Goal: Find specific page/section: Find specific page/section

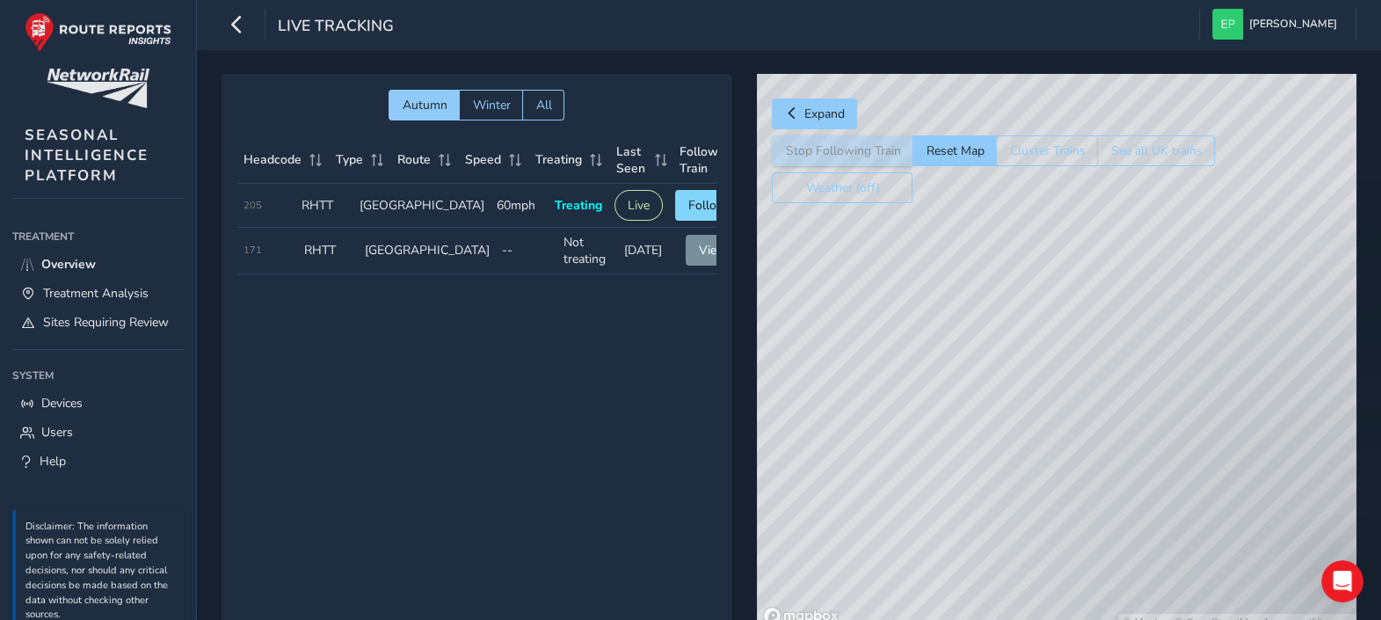
drag, startPoint x: 1072, startPoint y: 467, endPoint x: 1068, endPoint y: 353, distance: 113.5
click at [1068, 353] on div "© Mapbox © OpenStreetMap Improve this map" at bounding box center [1056, 352] width 599 height 557
click at [1148, 334] on div "© Mapbox © OpenStreetMap Improve this map" at bounding box center [1056, 352] width 599 height 557
drag, startPoint x: 1022, startPoint y: 337, endPoint x: 956, endPoint y: 354, distance: 68.2
click at [956, 354] on div "© Mapbox © OpenStreetMap Improve this map © Maxar" at bounding box center [1056, 352] width 599 height 557
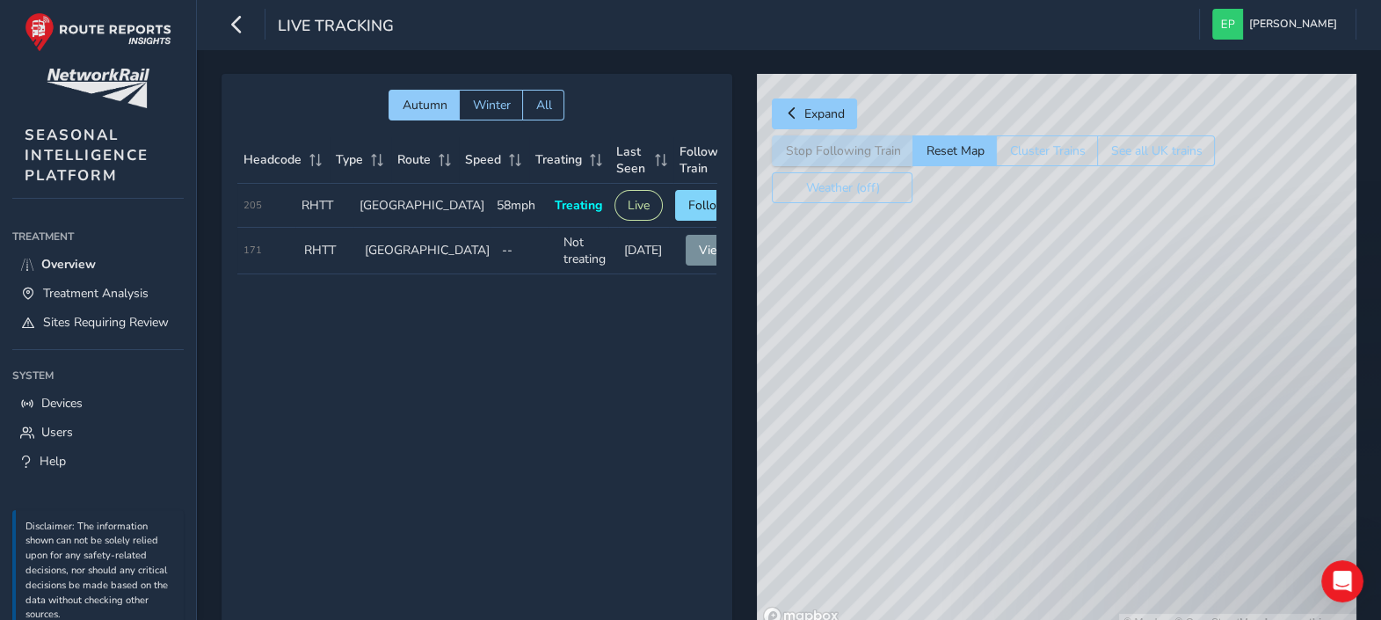
drag, startPoint x: 1028, startPoint y: 492, endPoint x: 1035, endPoint y: 523, distance: 31.6
click at [1035, 523] on div "© Mapbox © OpenStreetMap Improve this map" at bounding box center [1056, 352] width 599 height 557
drag, startPoint x: 1173, startPoint y: 456, endPoint x: 1122, endPoint y: 421, distance: 61.9
click at [1122, 421] on div "© Mapbox © OpenStreetMap Improve this map" at bounding box center [1056, 352] width 599 height 557
click at [695, 205] on span "Follow" at bounding box center [707, 205] width 39 height 17
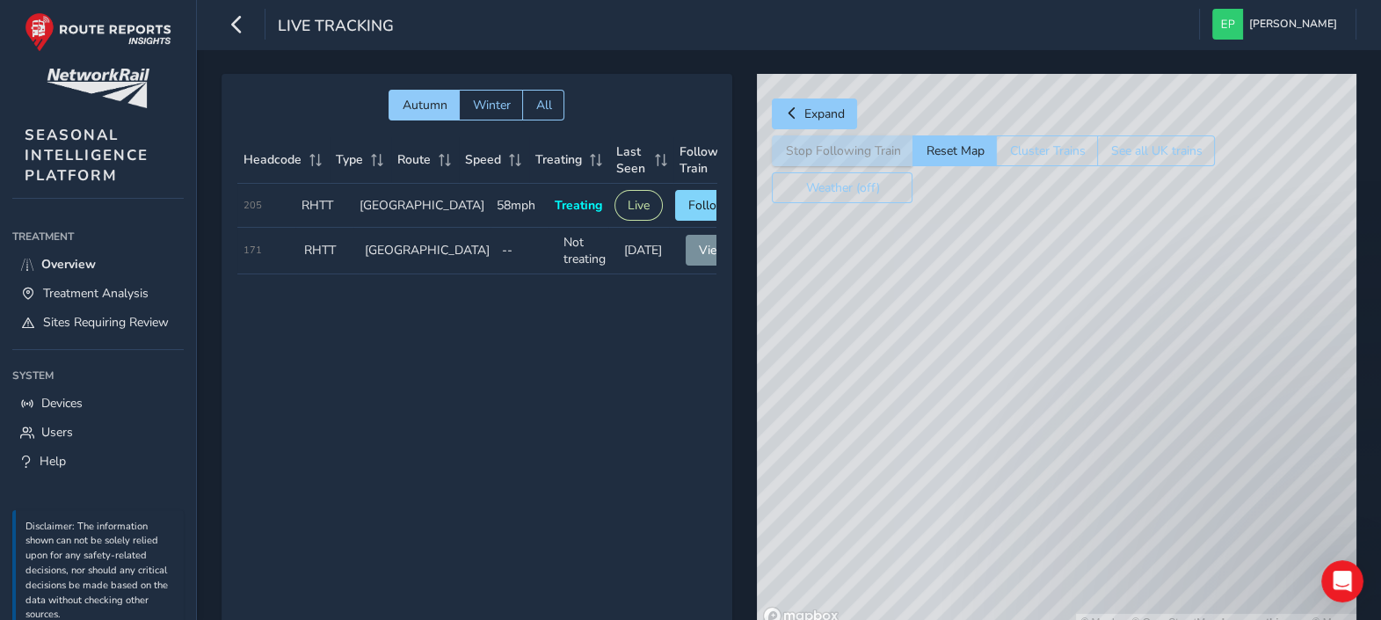
drag, startPoint x: 987, startPoint y: 338, endPoint x: 1024, endPoint y: 466, distance: 132.7
click at [1012, 489] on div "© Mapbox © OpenStreetMap Improve this map © Maxar" at bounding box center [1056, 352] width 599 height 557
drag, startPoint x: 1064, startPoint y: 352, endPoint x: 1091, endPoint y: 439, distance: 91.2
click at [1097, 532] on div "© Mapbox © OpenStreetMap Improve this map © Maxar" at bounding box center [1056, 352] width 599 height 557
drag, startPoint x: 1054, startPoint y: 387, endPoint x: 1062, endPoint y: 534, distance: 147.9
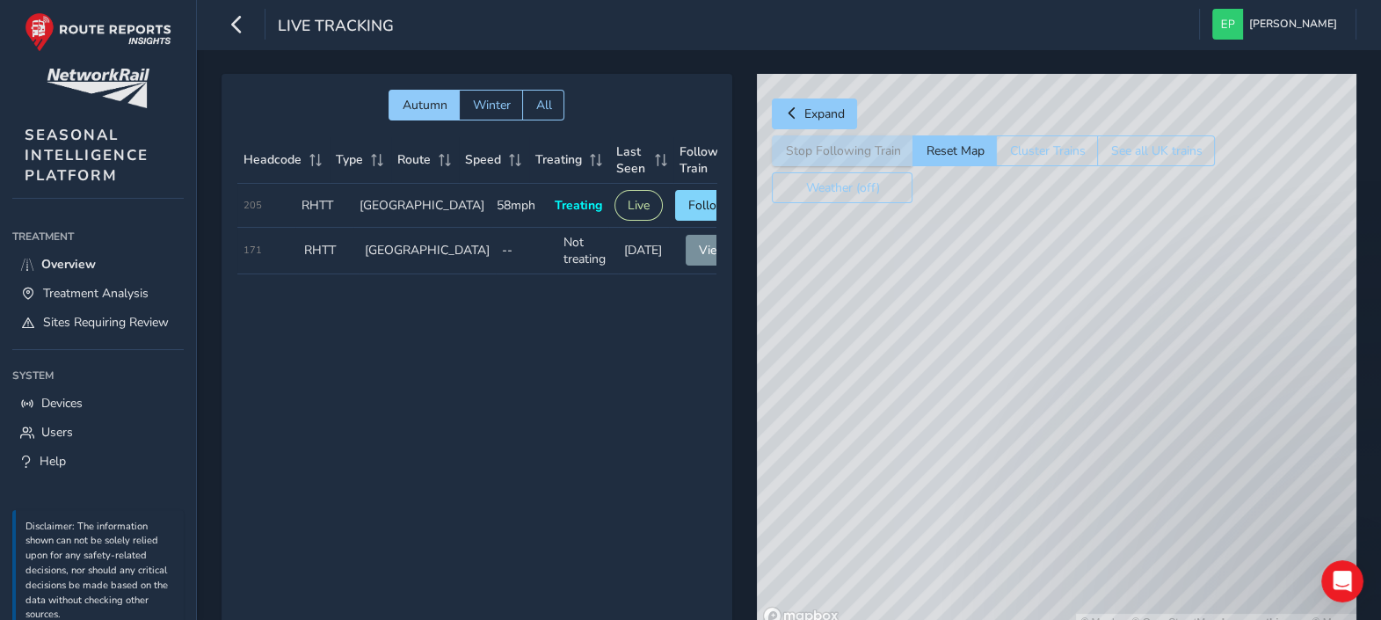
click at [1062, 534] on div "© Mapbox © OpenStreetMap Improve this map © Maxar" at bounding box center [1056, 352] width 599 height 557
drag, startPoint x: 1019, startPoint y: 353, endPoint x: 1071, endPoint y: 512, distance: 167.6
click at [1071, 512] on div "© Mapbox © OpenStreetMap Improve this map © Maxar" at bounding box center [1056, 352] width 599 height 557
drag, startPoint x: 1052, startPoint y: 334, endPoint x: 1025, endPoint y: 366, distance: 42.4
click at [1025, 366] on div "© Mapbox © OpenStreetMap Improve this map © Maxar" at bounding box center [1056, 352] width 599 height 557
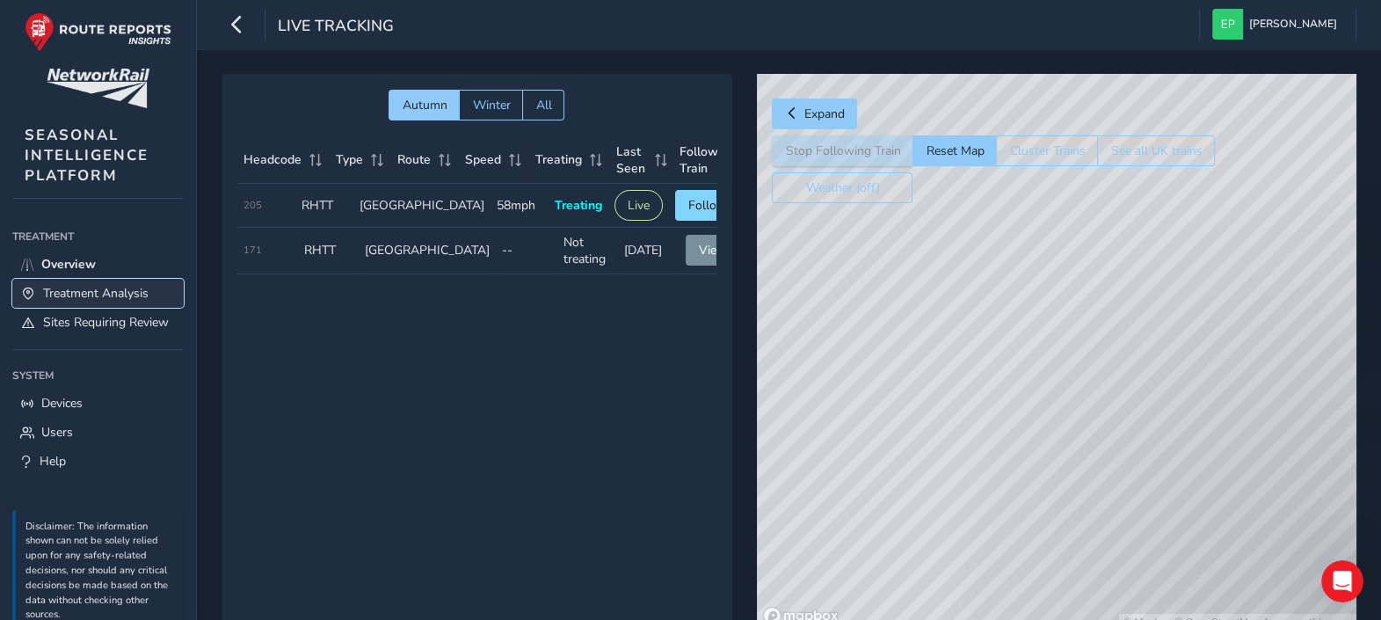
click at [65, 290] on span "Treatment Analysis" at bounding box center [95, 293] width 105 height 17
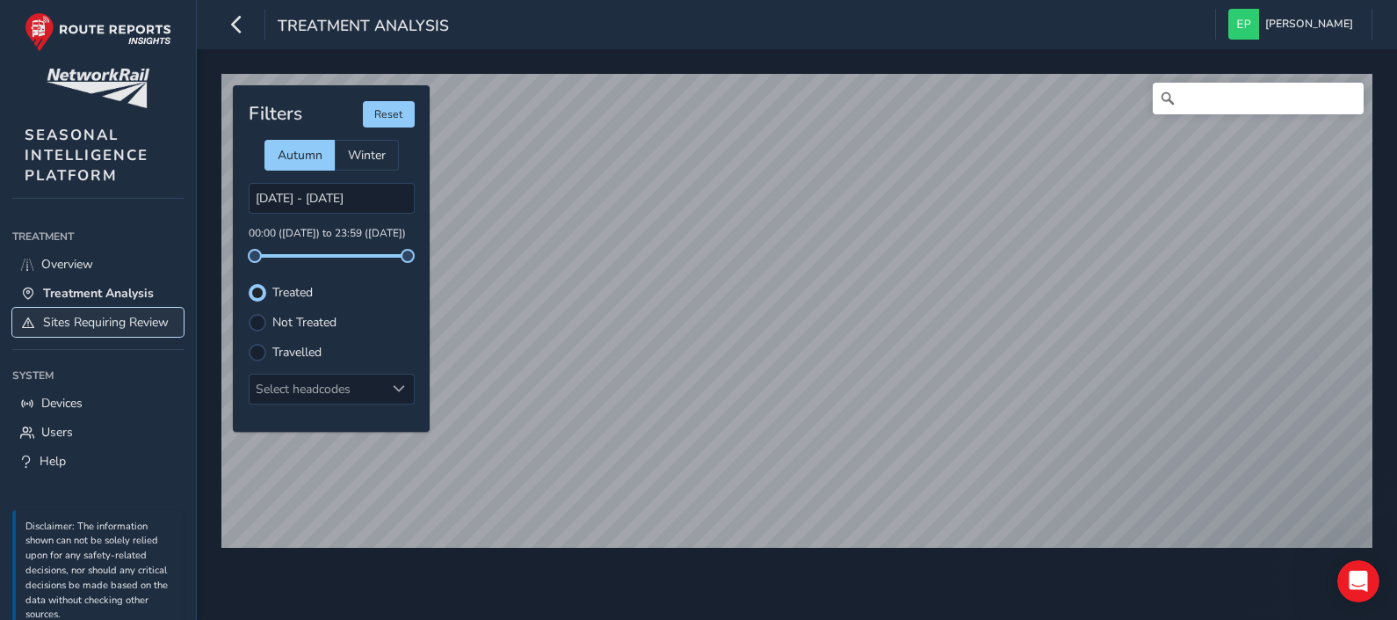
click at [62, 323] on span "Sites Requiring Review" at bounding box center [106, 322] width 126 height 17
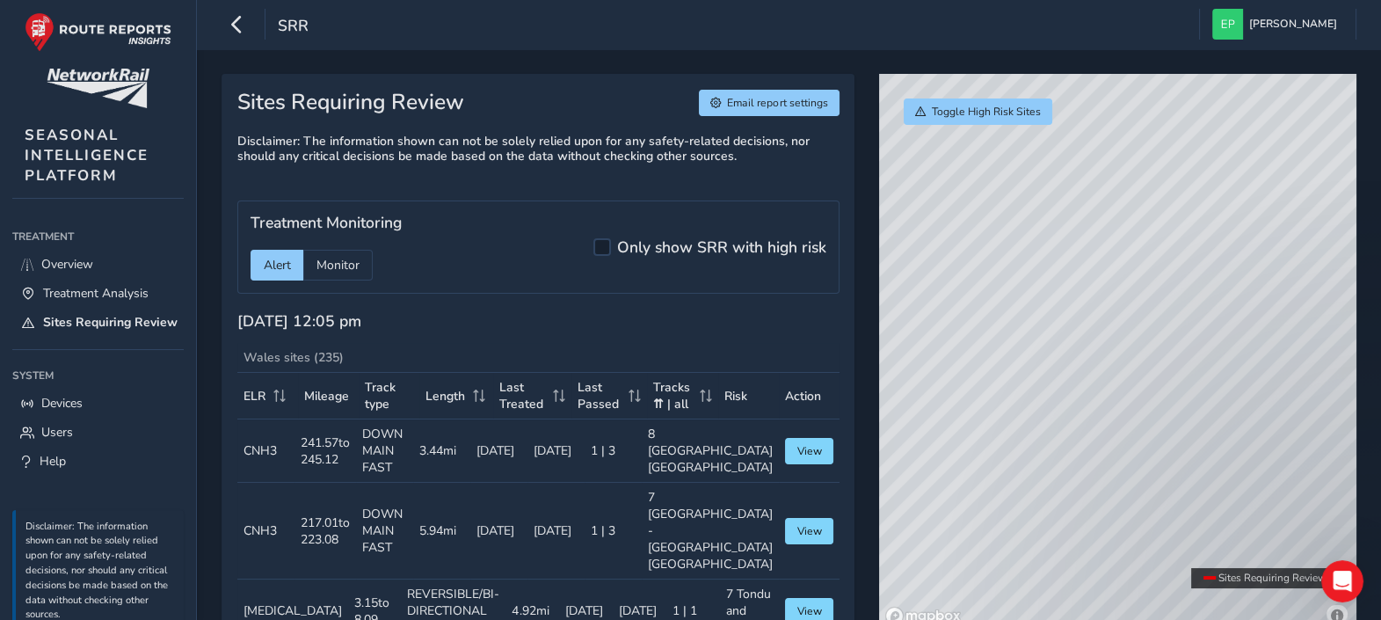
drag, startPoint x: 1100, startPoint y: 293, endPoint x: 1099, endPoint y: 337, distance: 43.9
click at [1099, 337] on div "© Mapbox © OpenStreetMap Improve this map" at bounding box center [1117, 352] width 477 height 557
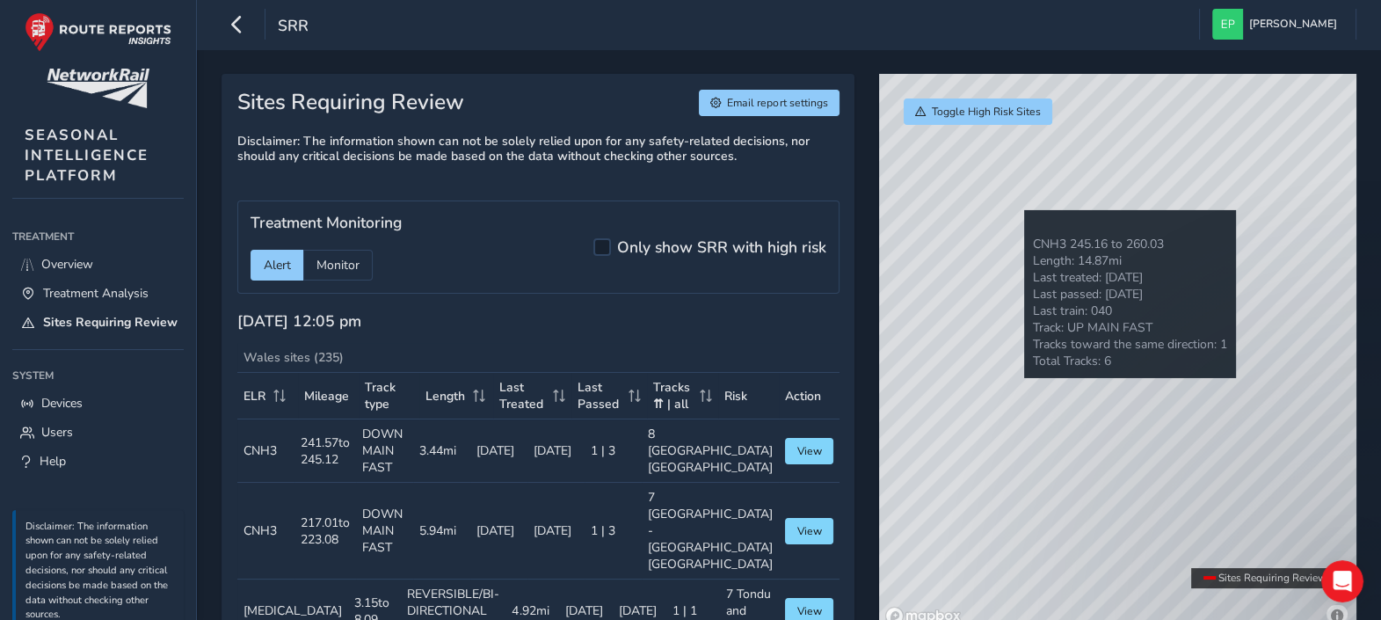
click at [1024, 210] on div "© Mapbox © OpenStreetMap Improve this map" at bounding box center [1117, 352] width 477 height 557
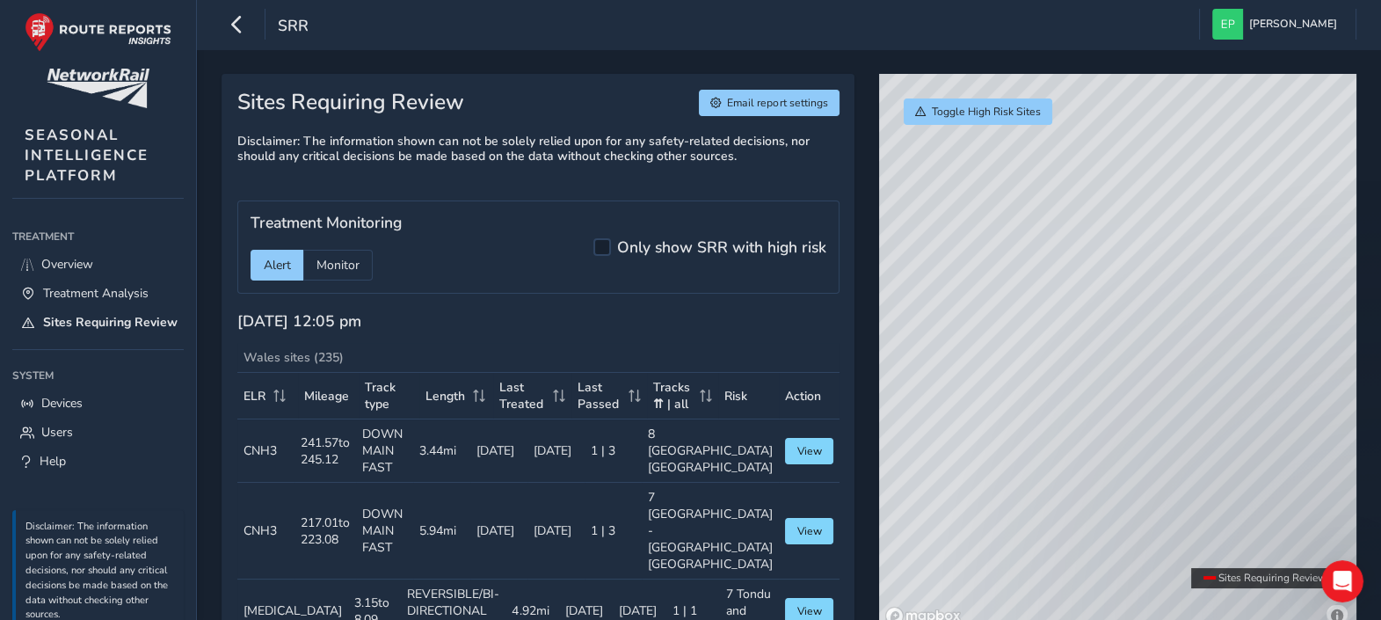
drag, startPoint x: 1029, startPoint y: 395, endPoint x: 1223, endPoint y: 389, distance: 194.3
click at [1223, 389] on div "© Mapbox © OpenStreetMap Improve this map" at bounding box center [1117, 352] width 477 height 557
drag, startPoint x: 1265, startPoint y: 385, endPoint x: 1222, endPoint y: 423, distance: 57.3
click at [1222, 423] on div "© Mapbox © OpenStreetMap Improve this map" at bounding box center [1117, 352] width 477 height 557
